Goal: Task Accomplishment & Management: Manage account settings

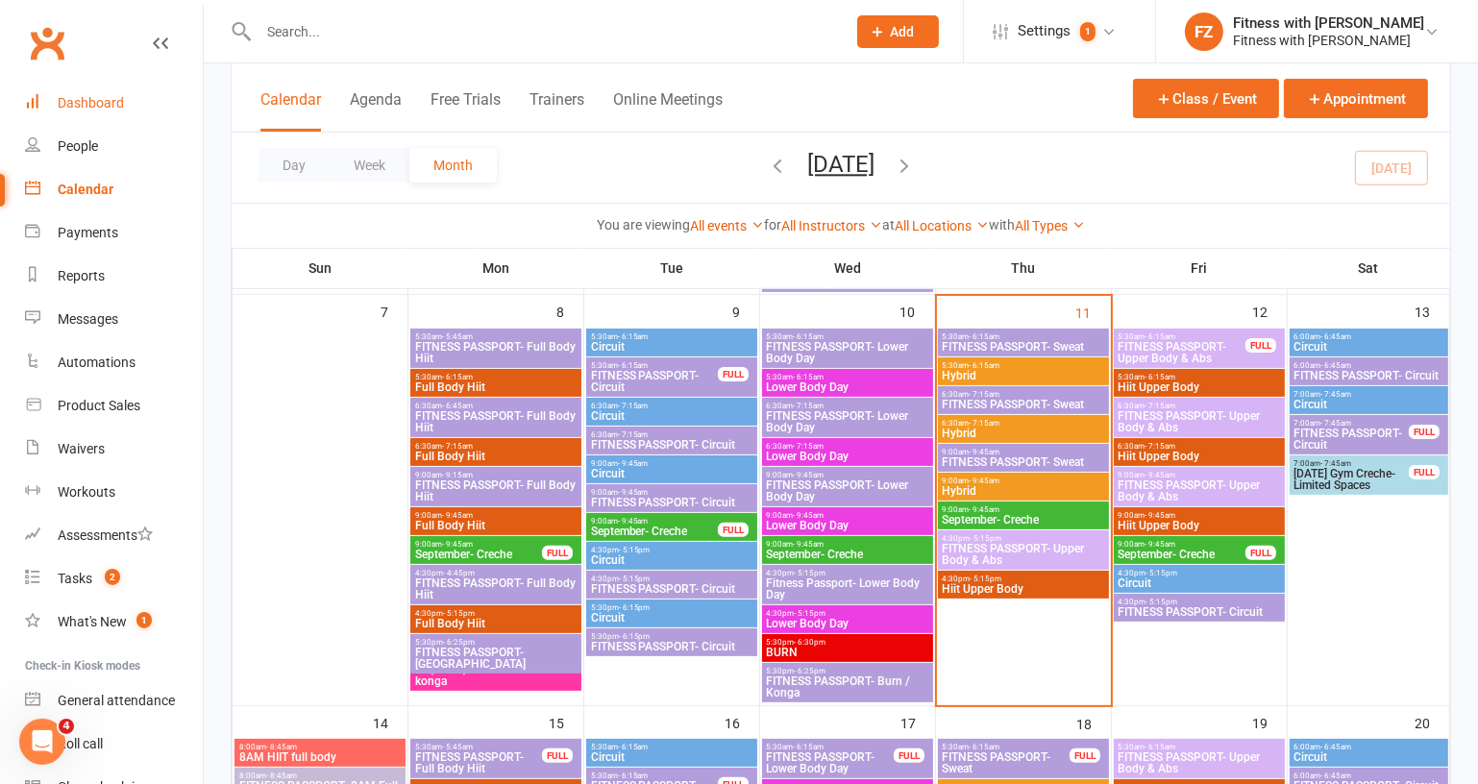
click at [105, 110] on div "Dashboard" at bounding box center [91, 102] width 66 height 15
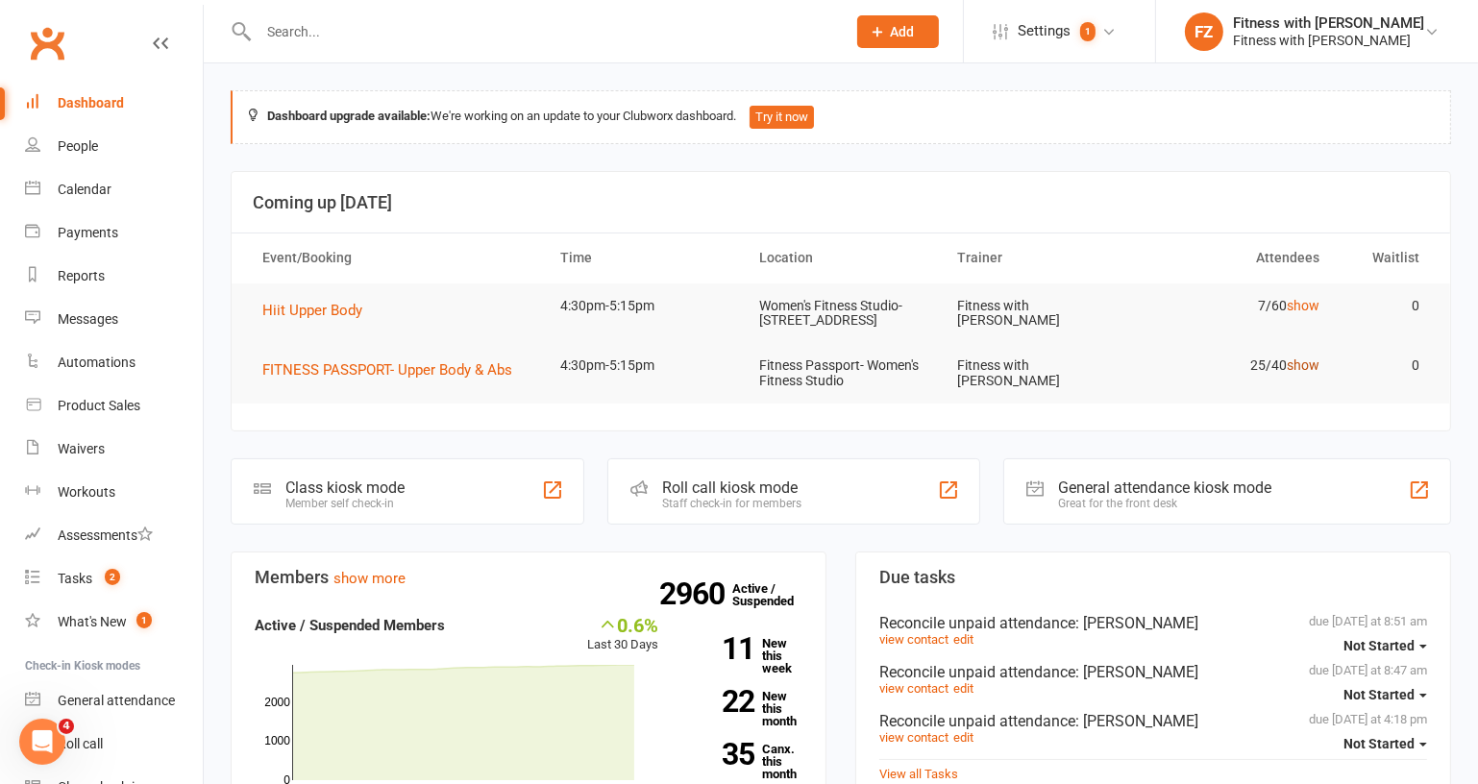
click at [1305, 373] on link "show" at bounding box center [1304, 364] width 33 height 15
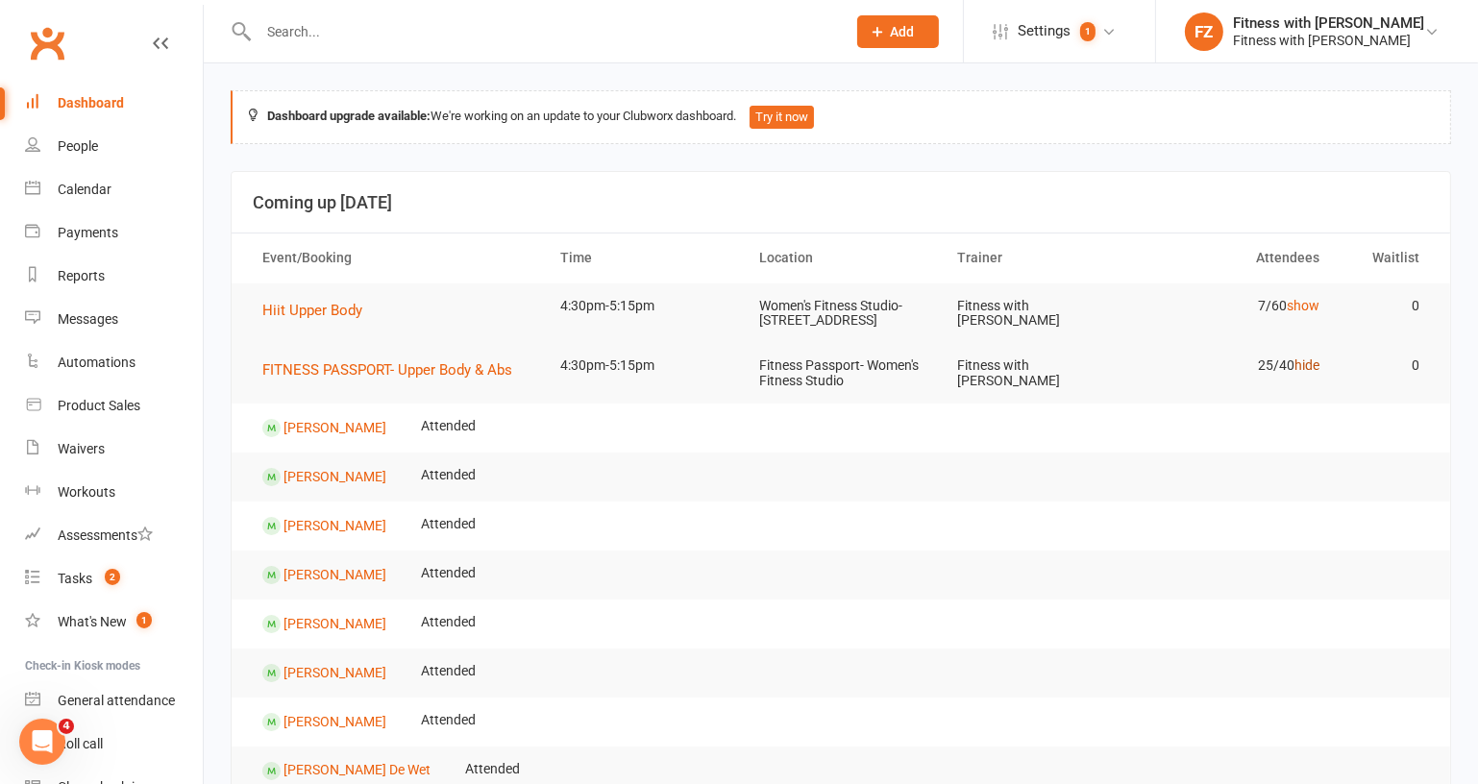
click at [1311, 373] on link "hide" at bounding box center [1307, 364] width 25 height 15
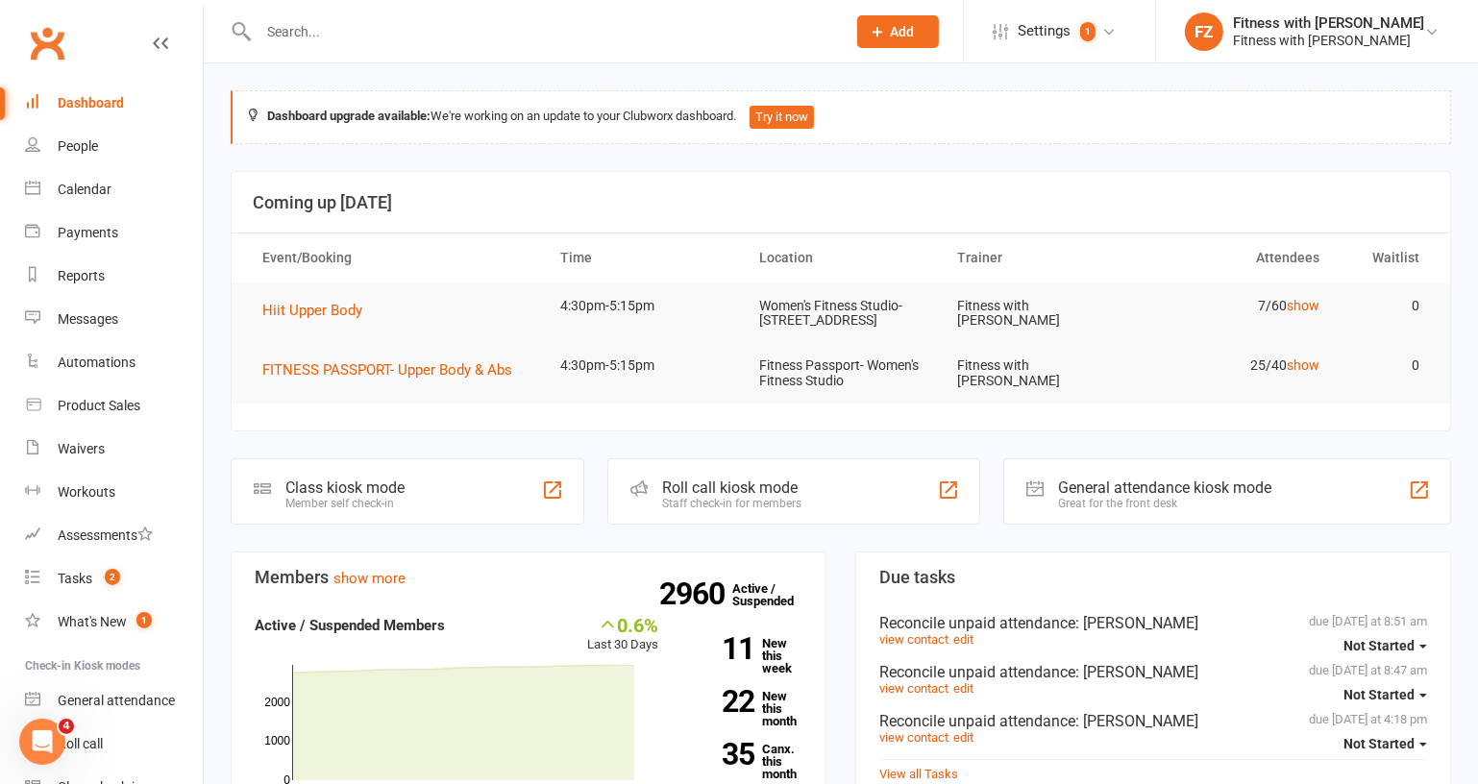
click at [399, 47] on div at bounding box center [532, 31] width 602 height 62
click at [399, 29] on input "text" at bounding box center [542, 31] width 579 height 27
paste input "[PERSON_NAME]"
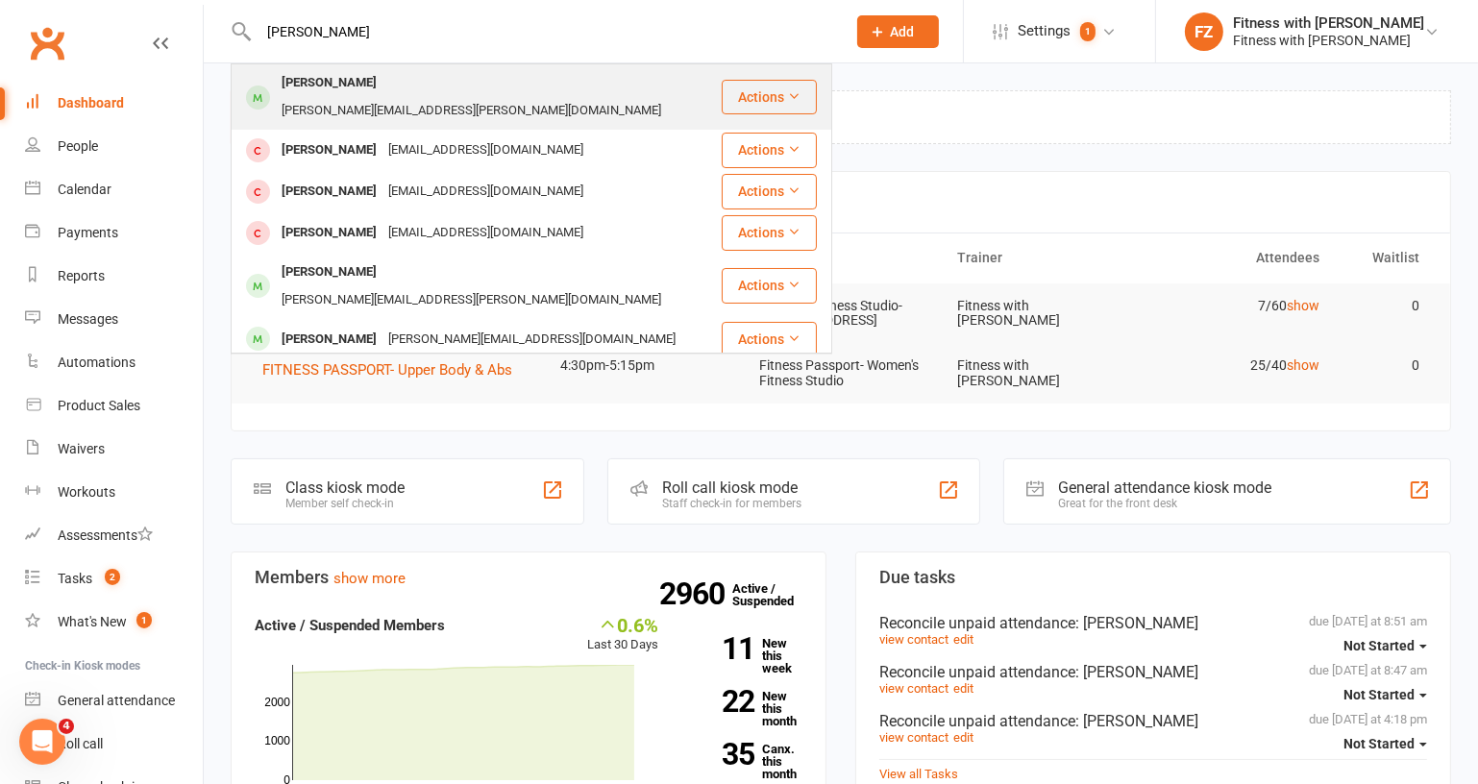
type input "[PERSON_NAME]"
click at [443, 97] on div "[PERSON_NAME][EMAIL_ADDRESS][PERSON_NAME][DOMAIN_NAME]" at bounding box center [471, 111] width 391 height 28
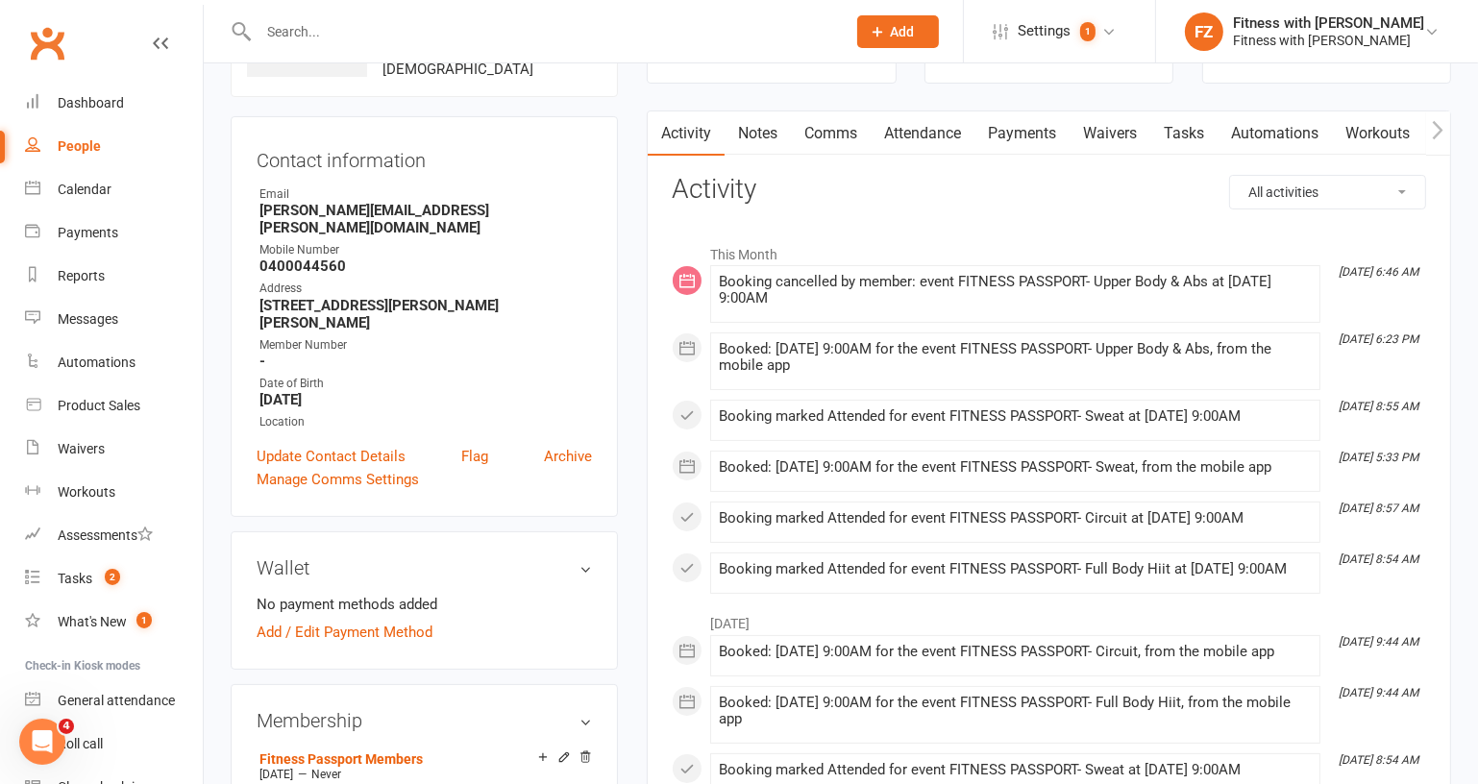
scroll to position [86, 0]
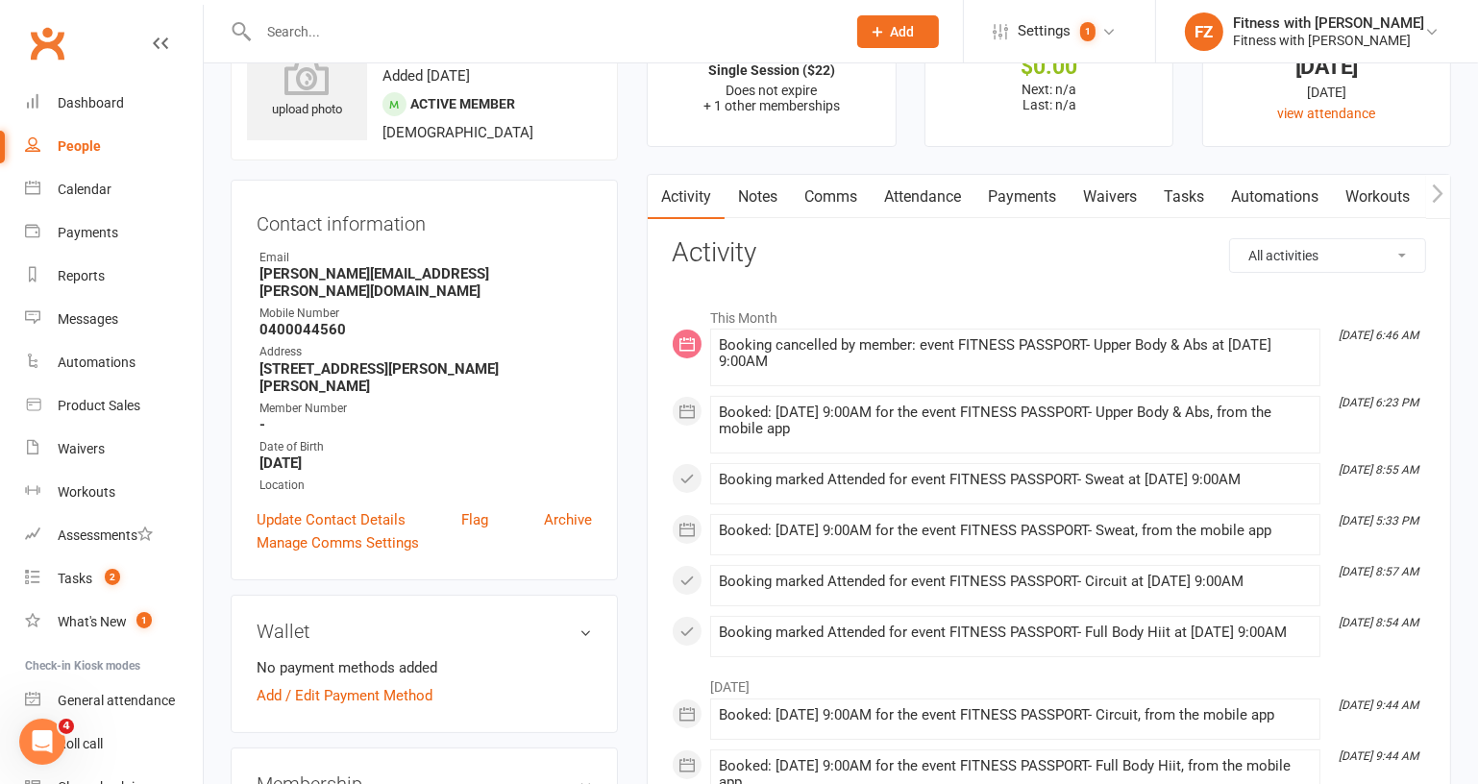
click at [1135, 200] on link "Waivers" at bounding box center [1110, 197] width 81 height 44
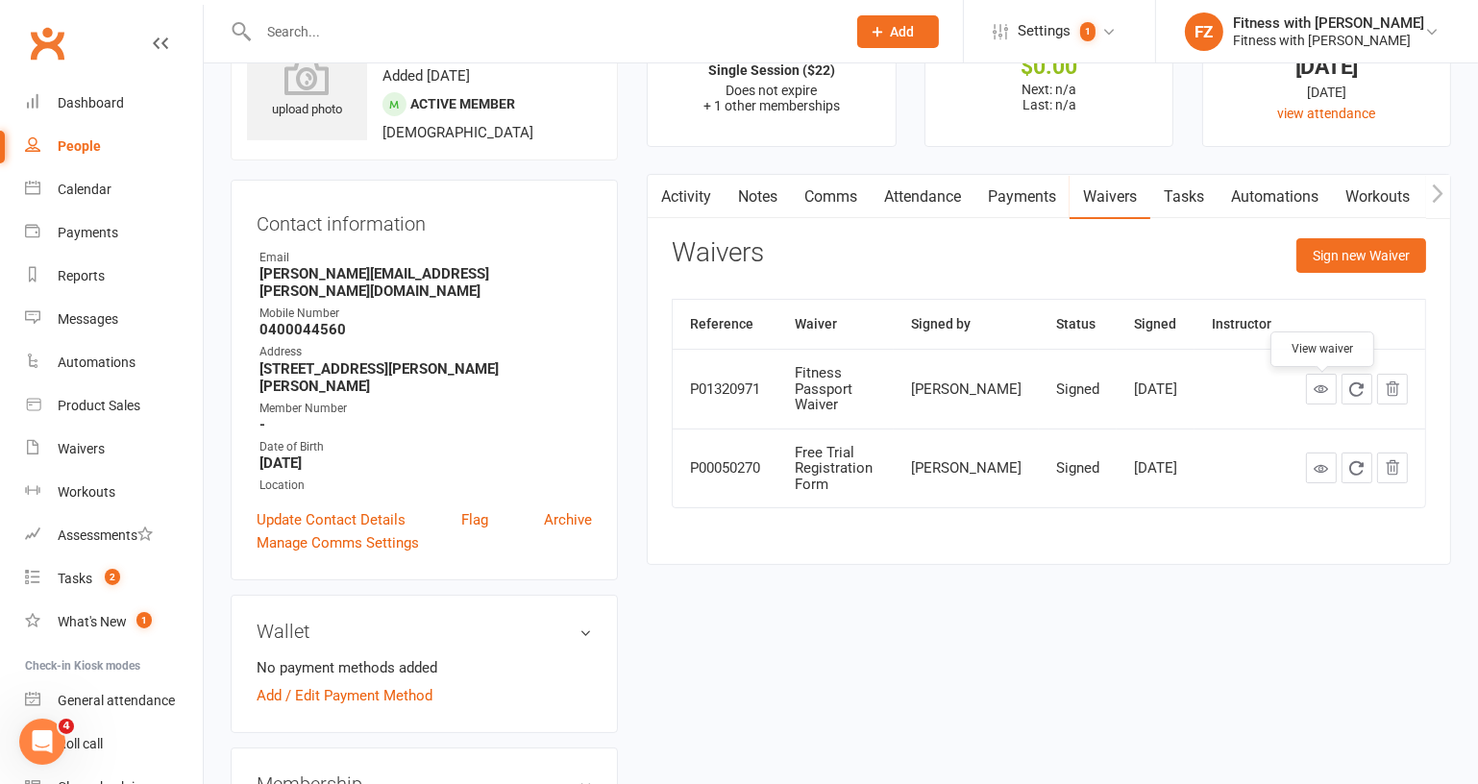
click at [1324, 392] on icon at bounding box center [1321, 389] width 14 height 14
click at [292, 508] on link "Update Contact Details" at bounding box center [331, 519] width 149 height 23
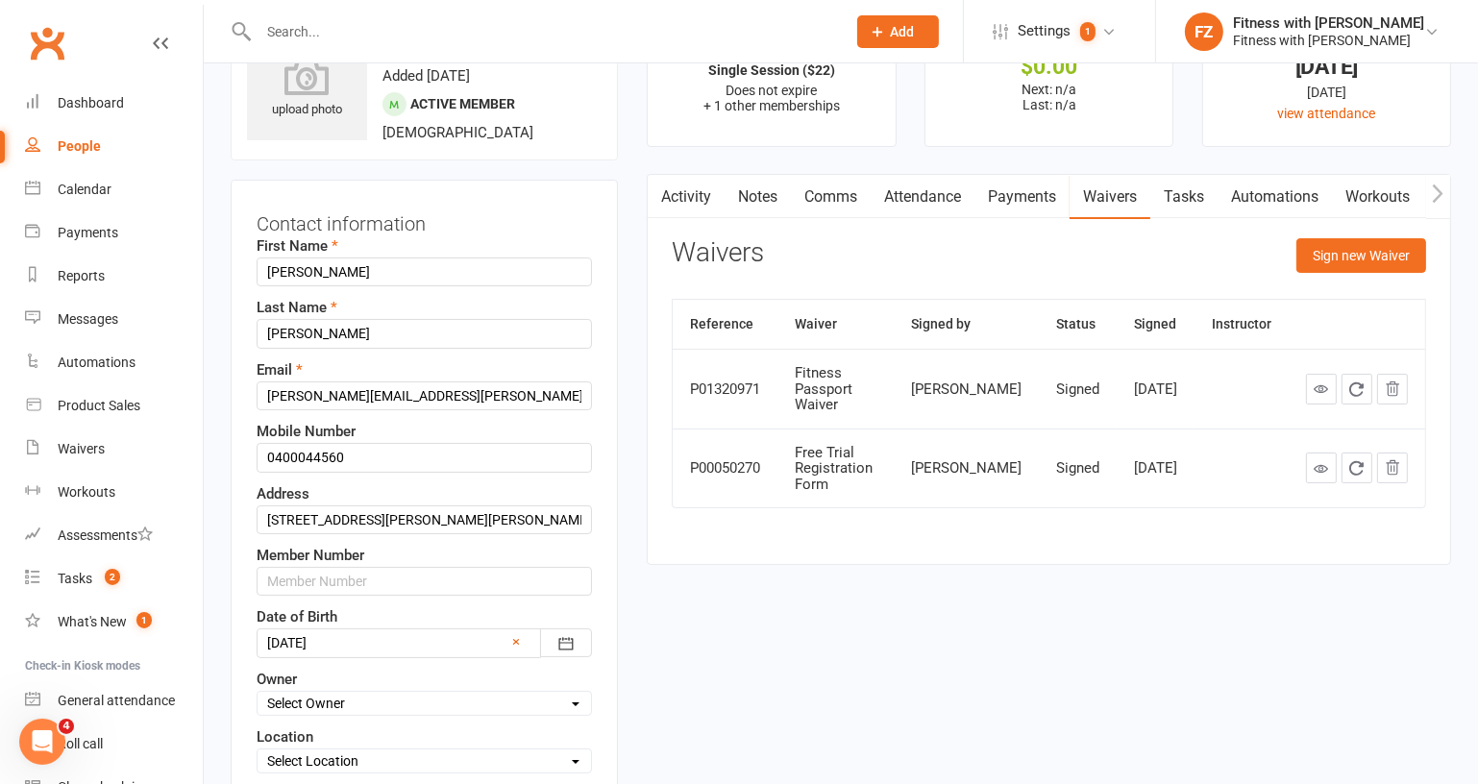
scroll to position [89, 0]
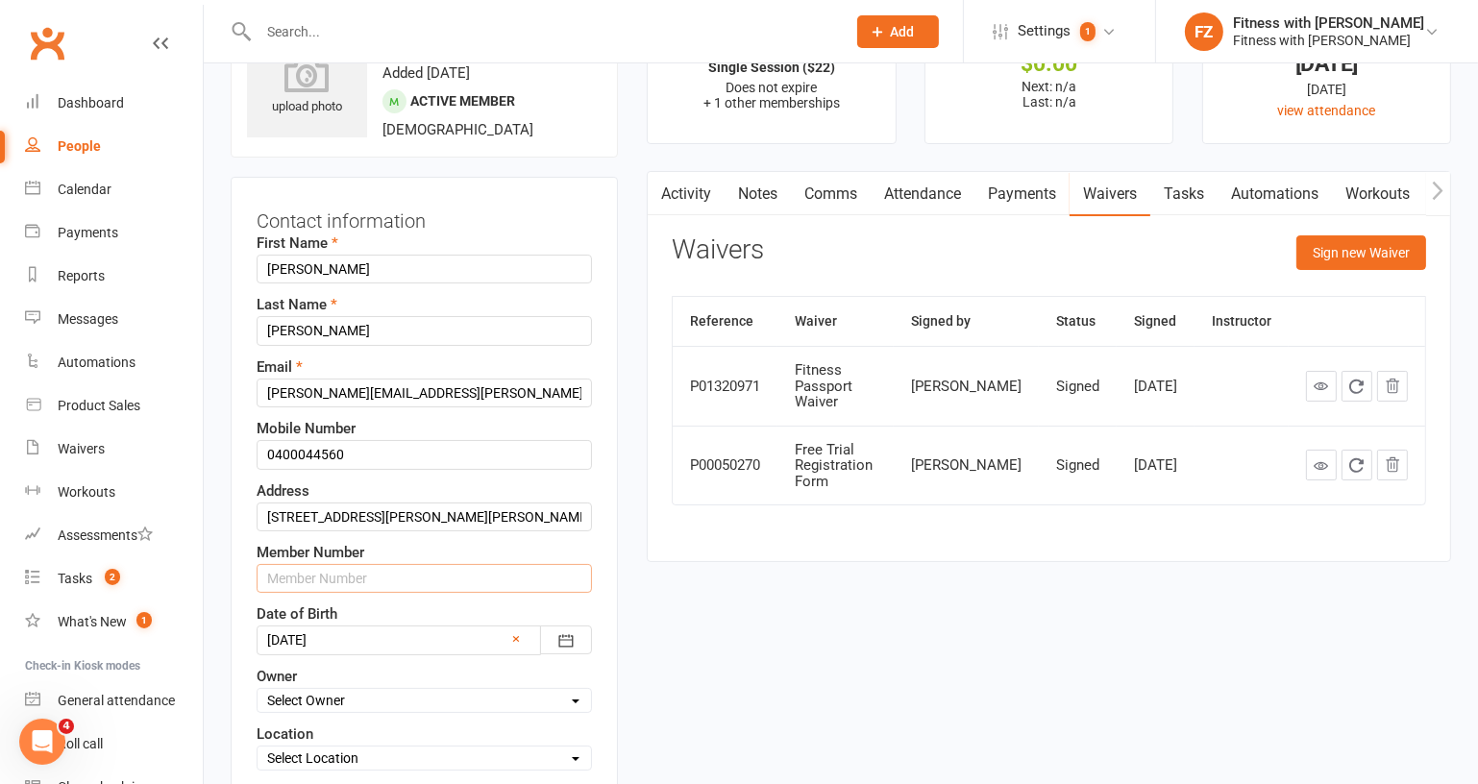
click at [324, 575] on input "text" at bounding box center [424, 578] width 335 height 29
paste input "1298095"
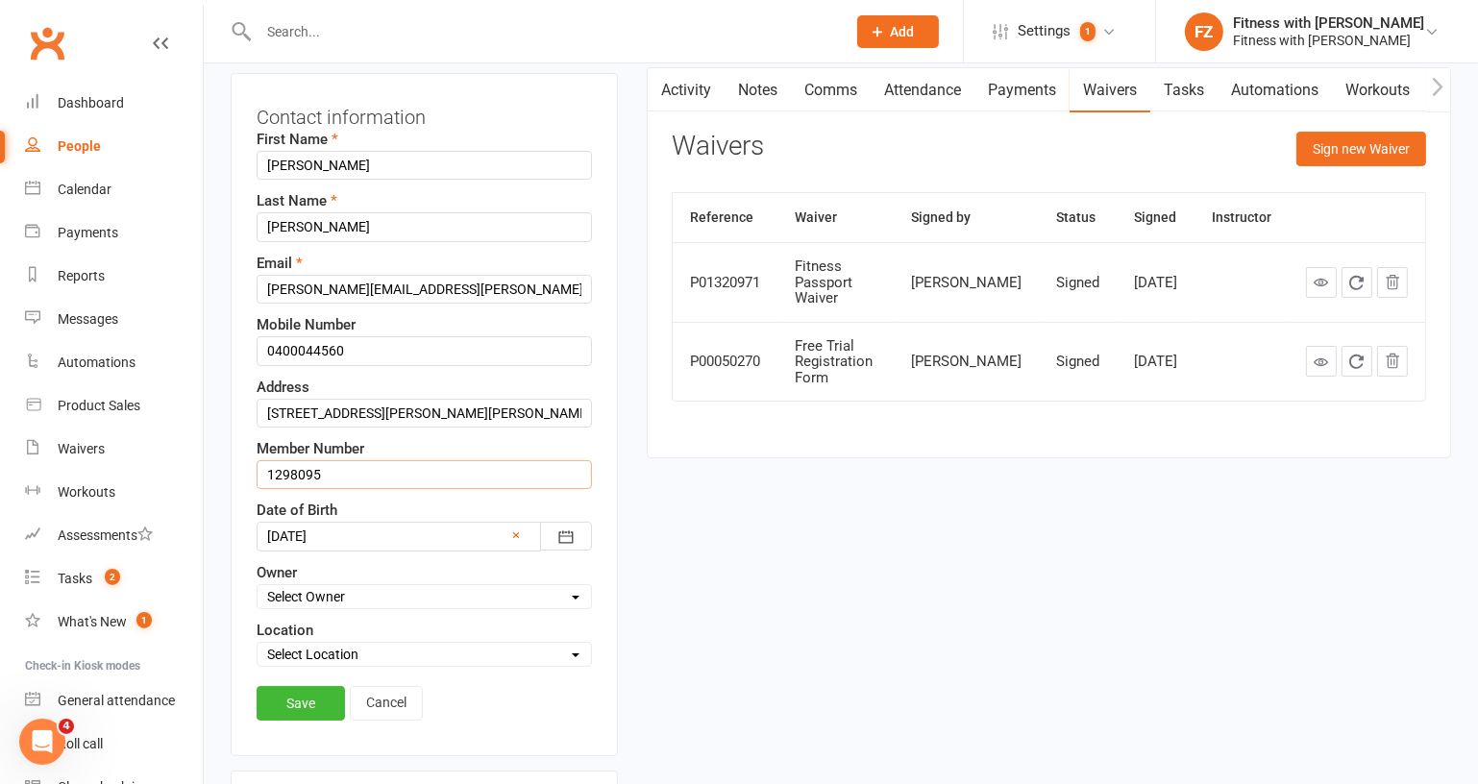
scroll to position [264, 0]
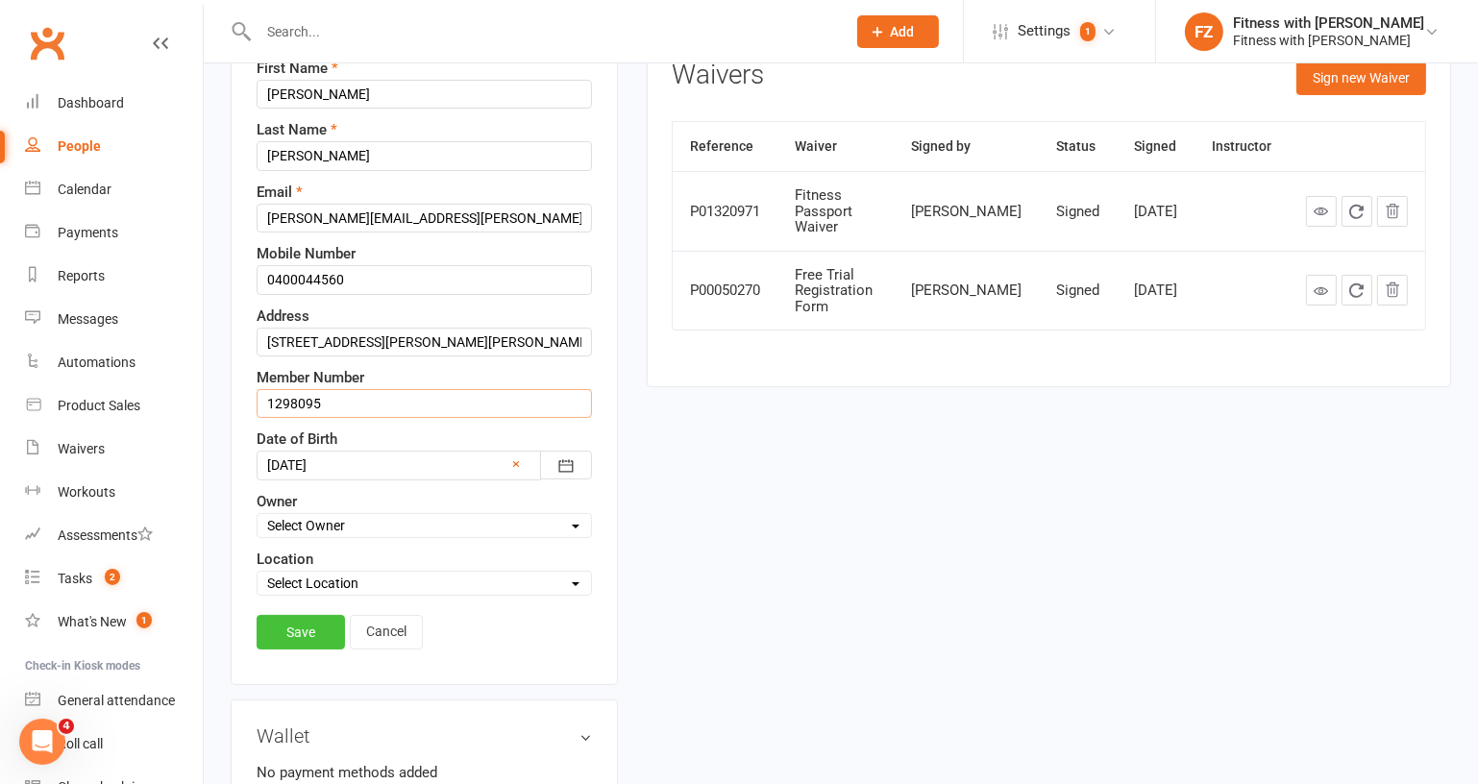
type input "1298095"
click at [294, 624] on link "Save" at bounding box center [301, 632] width 88 height 35
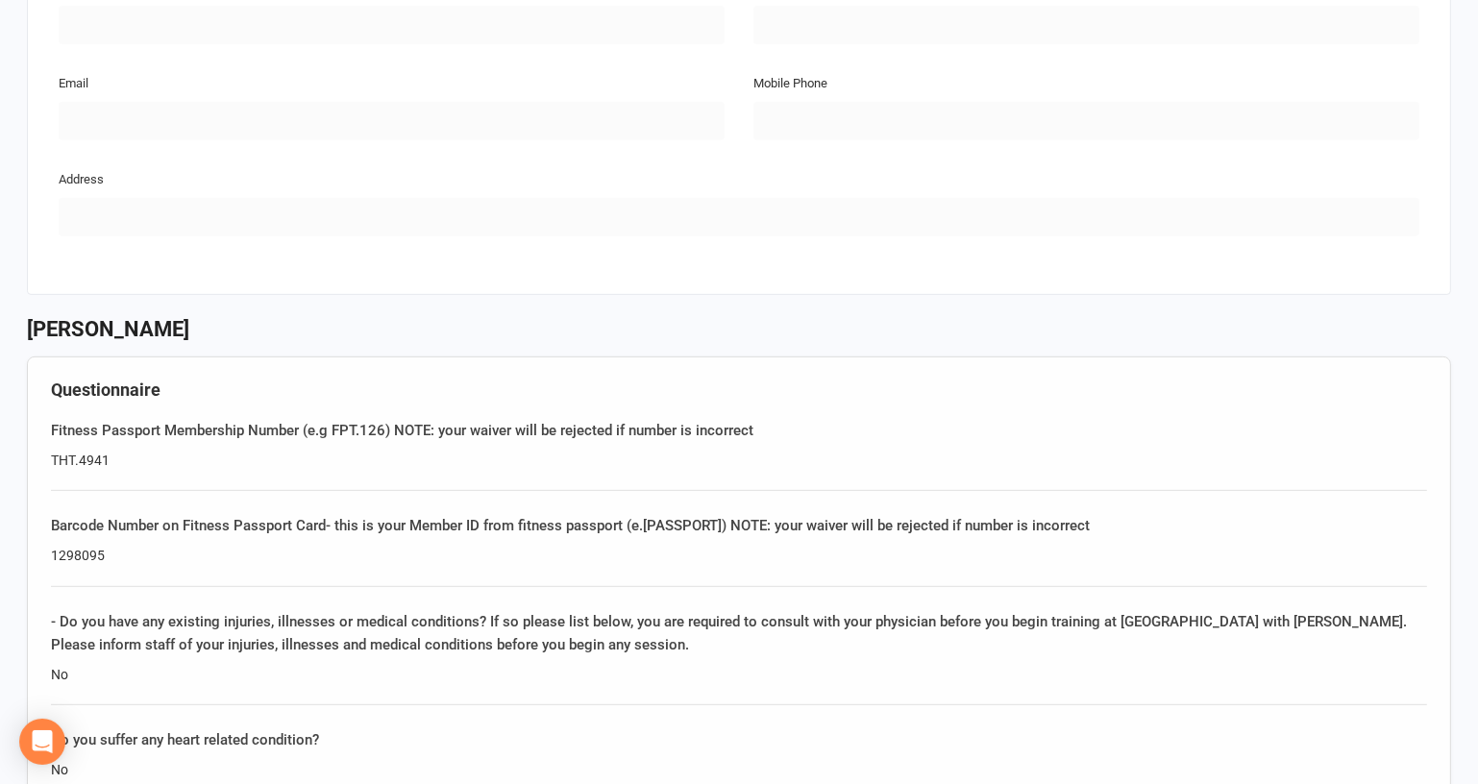
scroll to position [1135, 0]
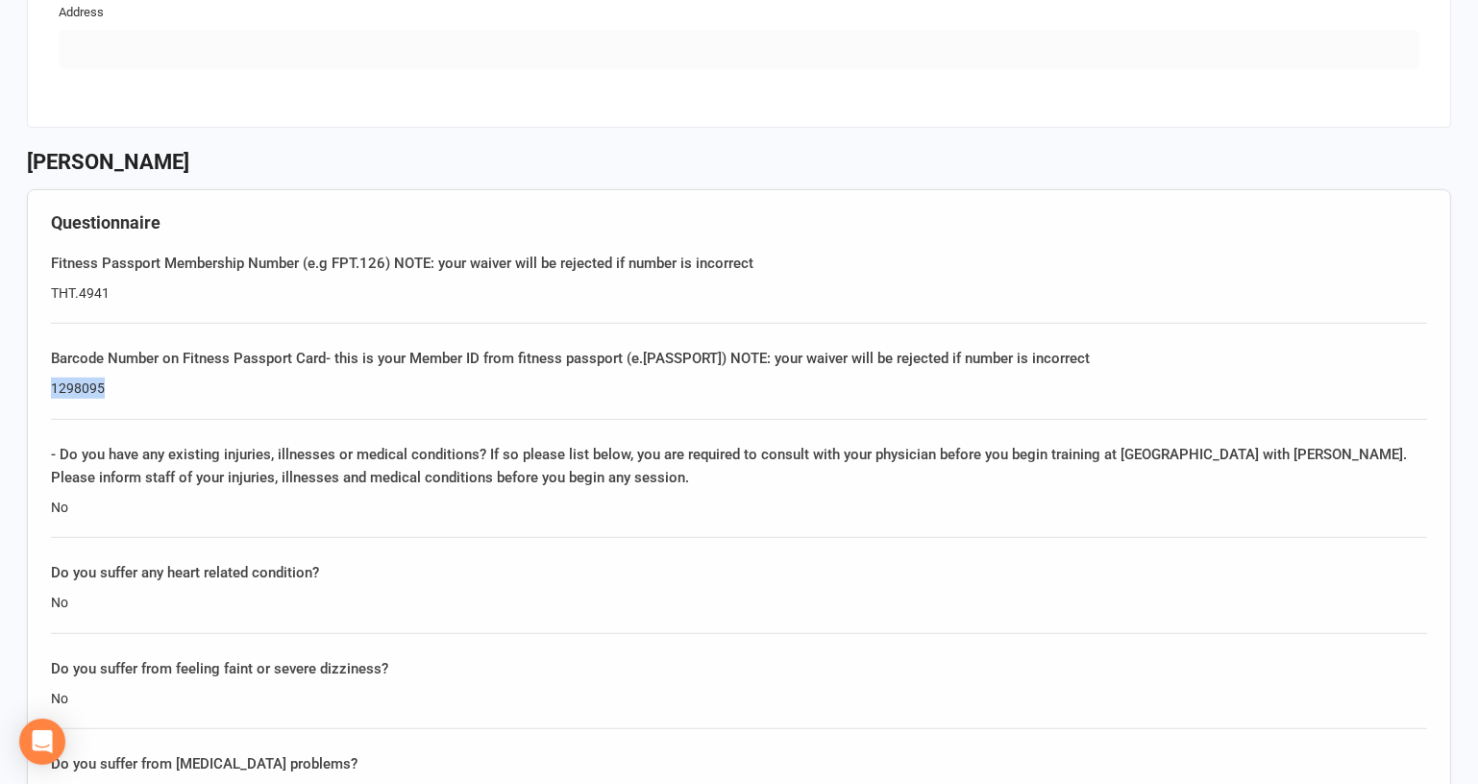
drag, startPoint x: 118, startPoint y: 383, endPoint x: 2, endPoint y: 367, distance: 117.4
